Goal: Information Seeking & Learning: Learn about a topic

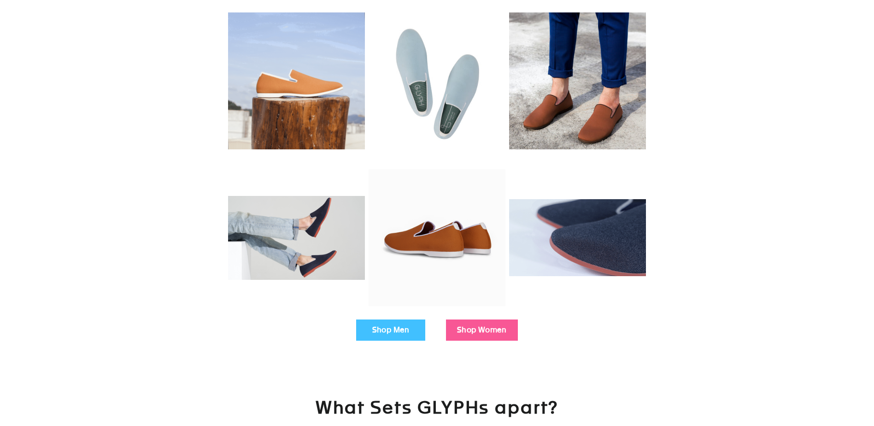
scroll to position [138, 0]
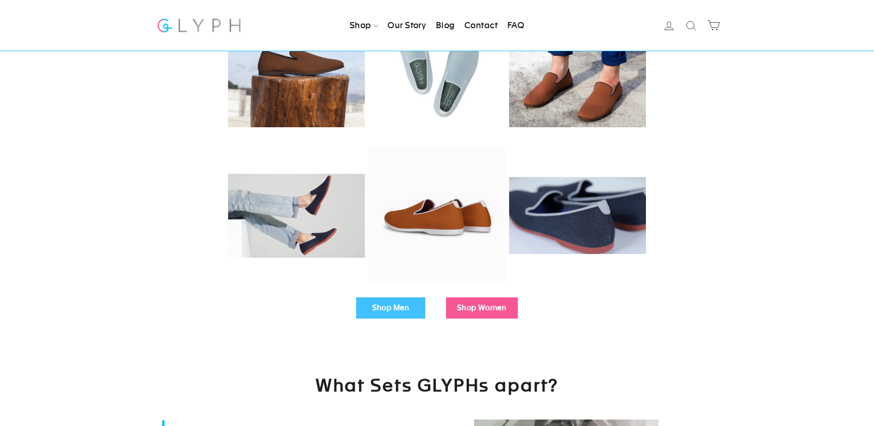
click at [385, 306] on link "Shop Men" at bounding box center [390, 307] width 69 height 21
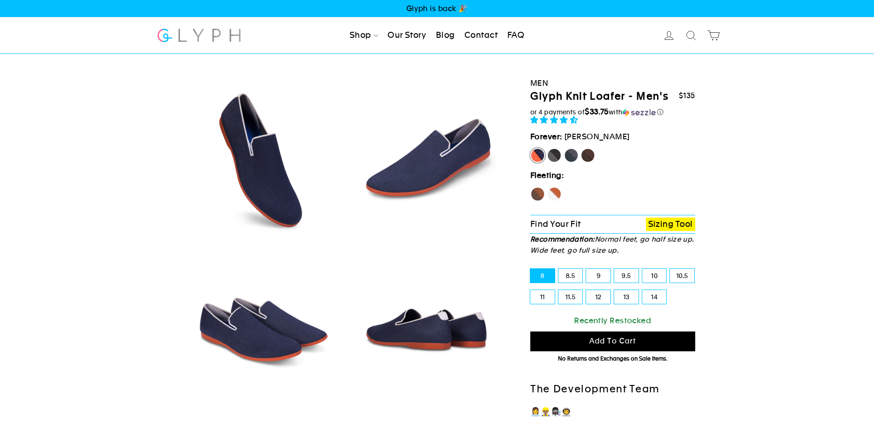
select select "highest-rating"
click at [660, 295] on label "14" at bounding box center [654, 297] width 24 height 14
click at [643, 290] on input "14" at bounding box center [642, 290] width 0 height 0
radio input "true"
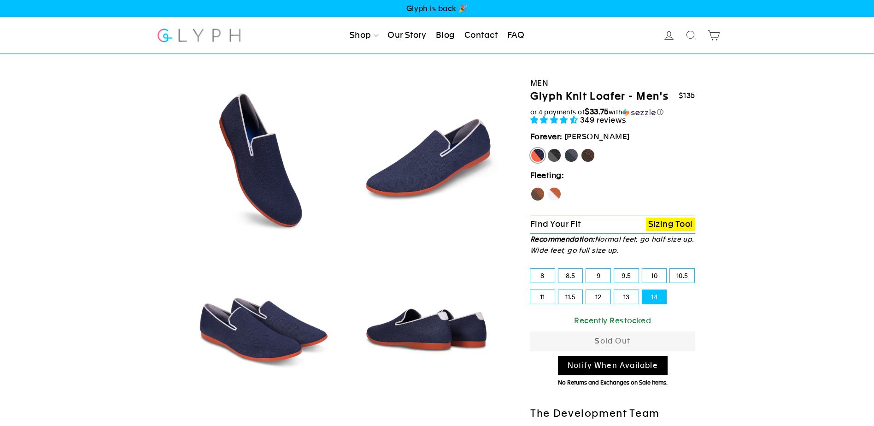
click at [555, 154] on label "Panther" at bounding box center [554, 155] width 15 height 15
click at [547, 148] on input "Panther" at bounding box center [547, 148] width 0 height 0
radio input "true"
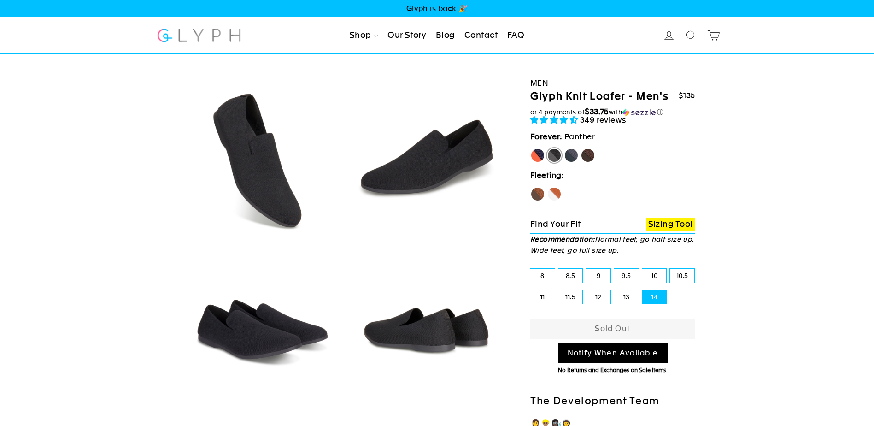
click at [576, 157] on label "Rhino" at bounding box center [571, 155] width 15 height 15
click at [564, 148] on input "Rhino" at bounding box center [564, 148] width 0 height 0
radio input "true"
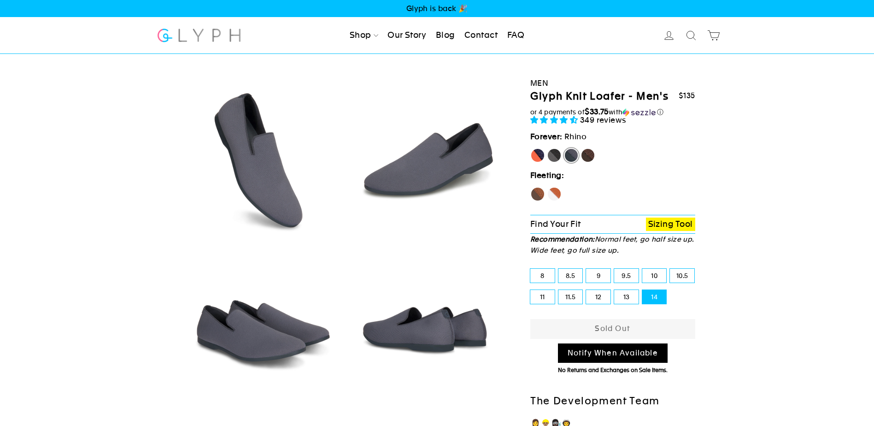
click at [584, 154] on label "Mustang" at bounding box center [587, 155] width 15 height 15
click at [581, 148] on input "Mustang" at bounding box center [580, 148] width 0 height 0
radio input "true"
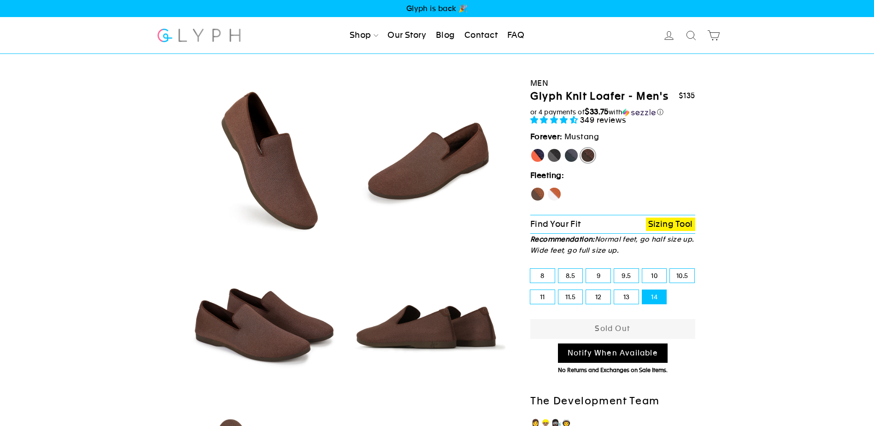
click at [443, 7] on span "Glyph is back 🎉" at bounding box center [437, 8] width 874 height 17
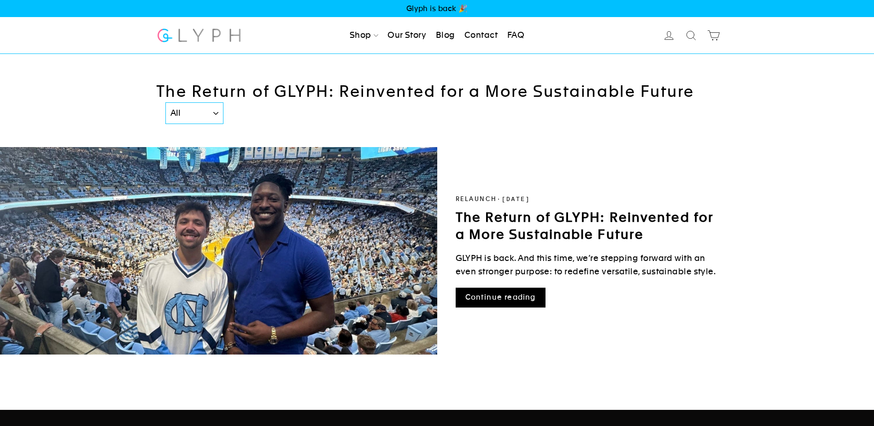
click at [509, 291] on link "Continue reading" at bounding box center [501, 297] width 90 height 20
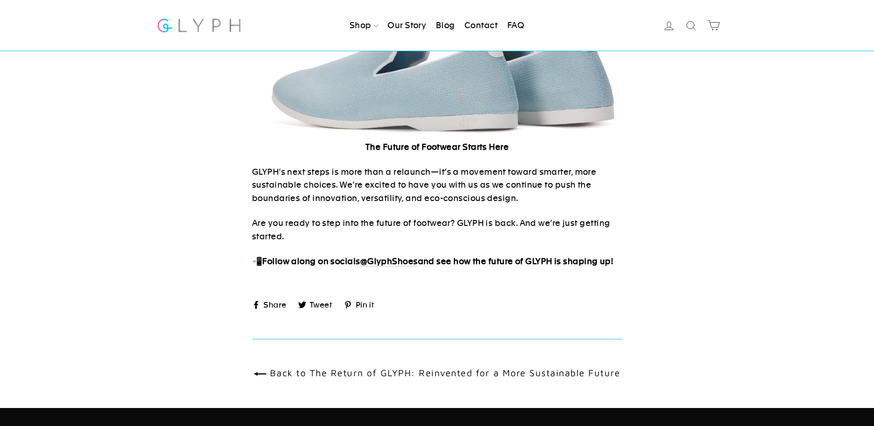
scroll to position [1244, 0]
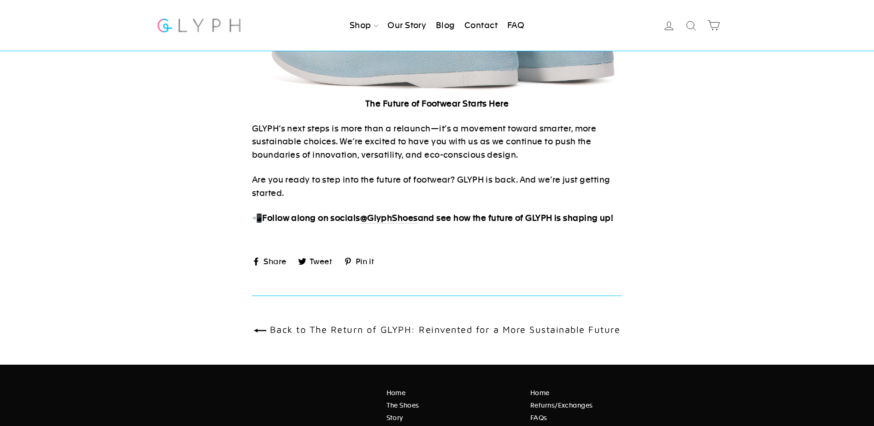
click at [393, 213] on strong "GlyphShoes" at bounding box center [392, 218] width 51 height 10
